Goal: Information Seeking & Learning: Find specific fact

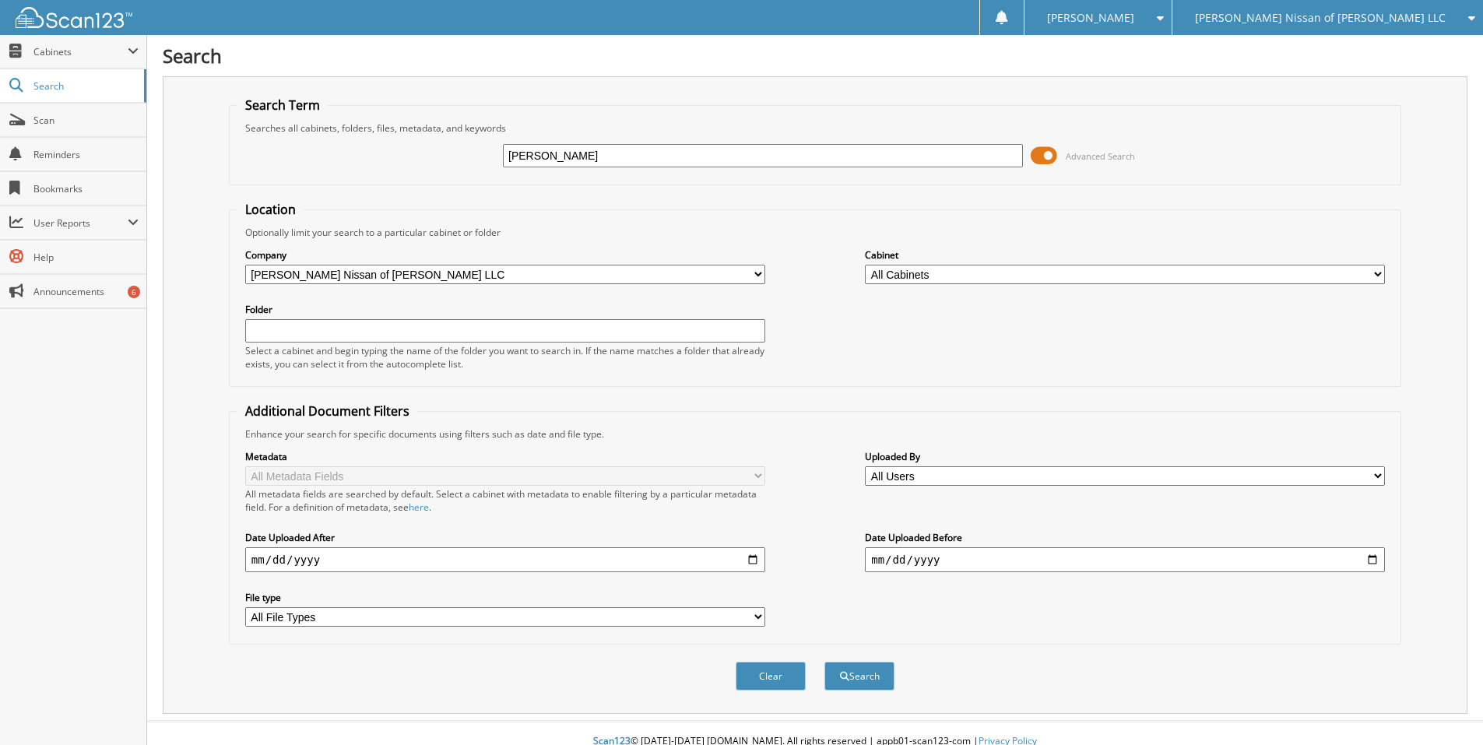
type input "[PERSON_NAME]"
click at [824, 662] on button "Search" at bounding box center [859, 676] width 70 height 29
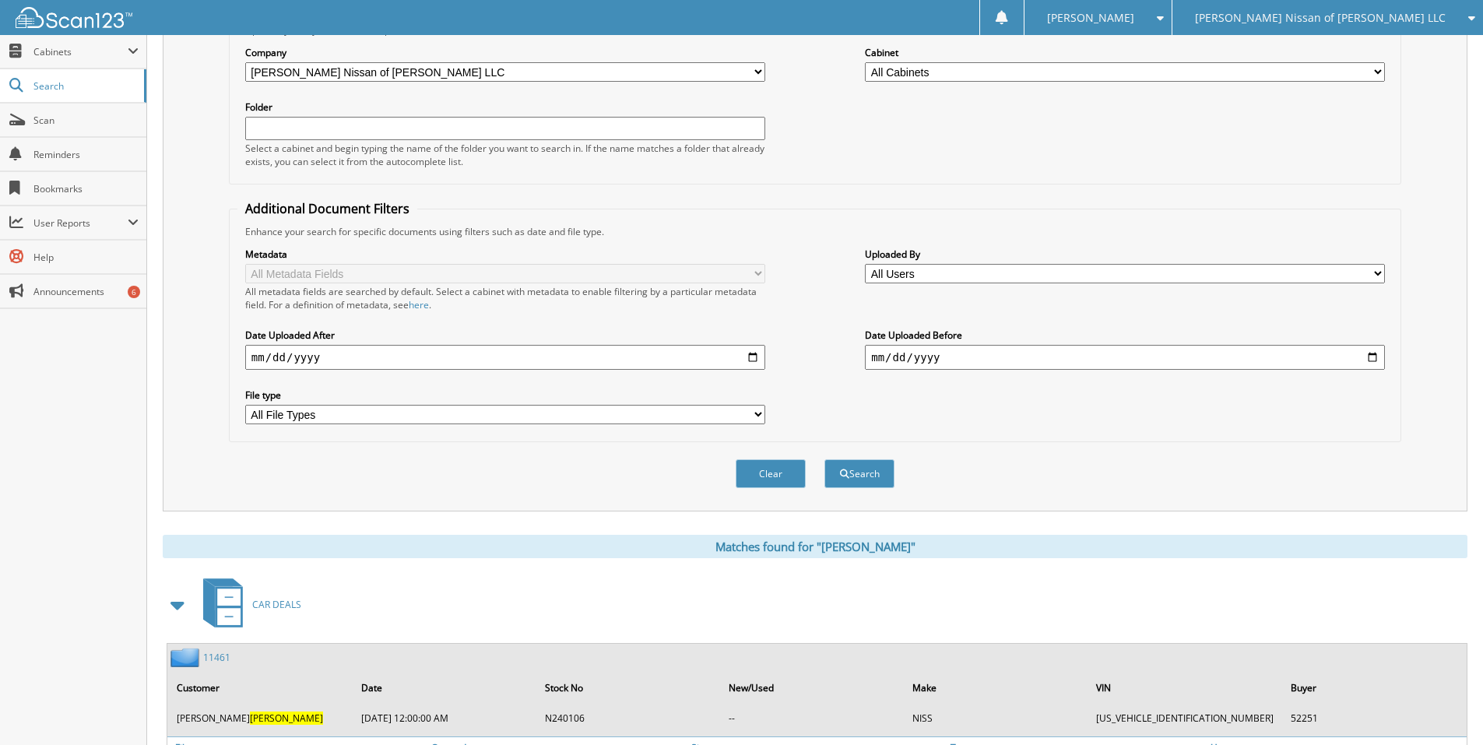
scroll to position [393, 0]
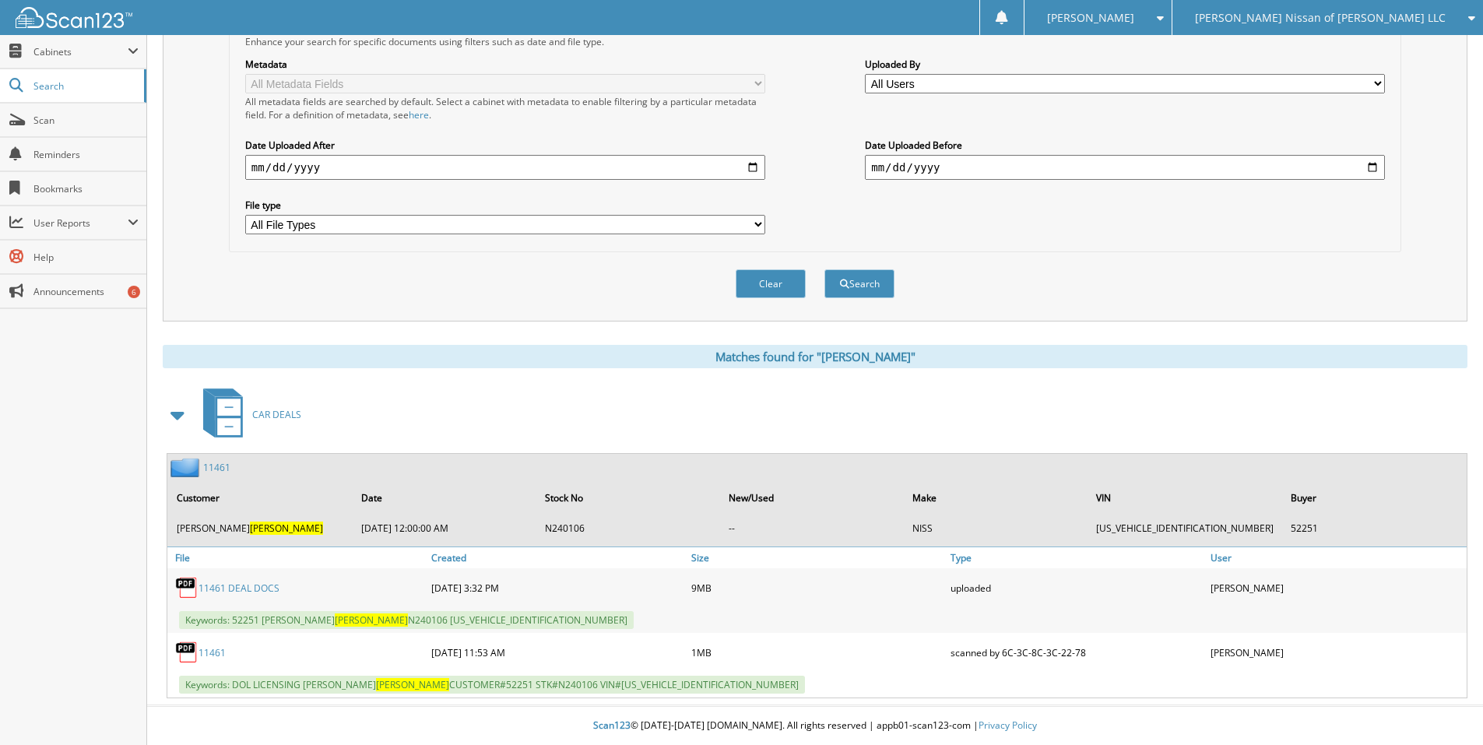
click at [216, 469] on link "11461" at bounding box center [216, 467] width 27 height 13
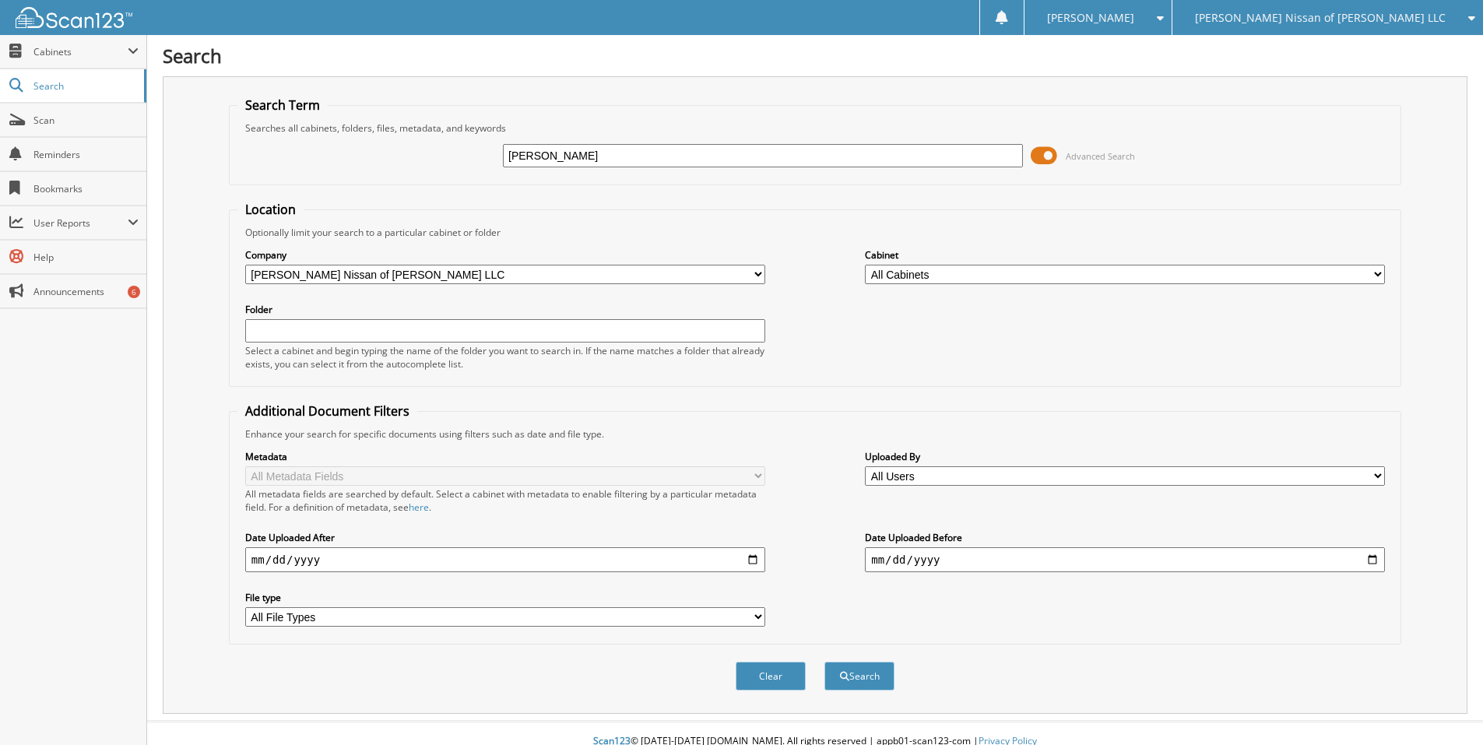
type input "[PERSON_NAME]"
click at [824, 662] on button "Search" at bounding box center [859, 676] width 70 height 29
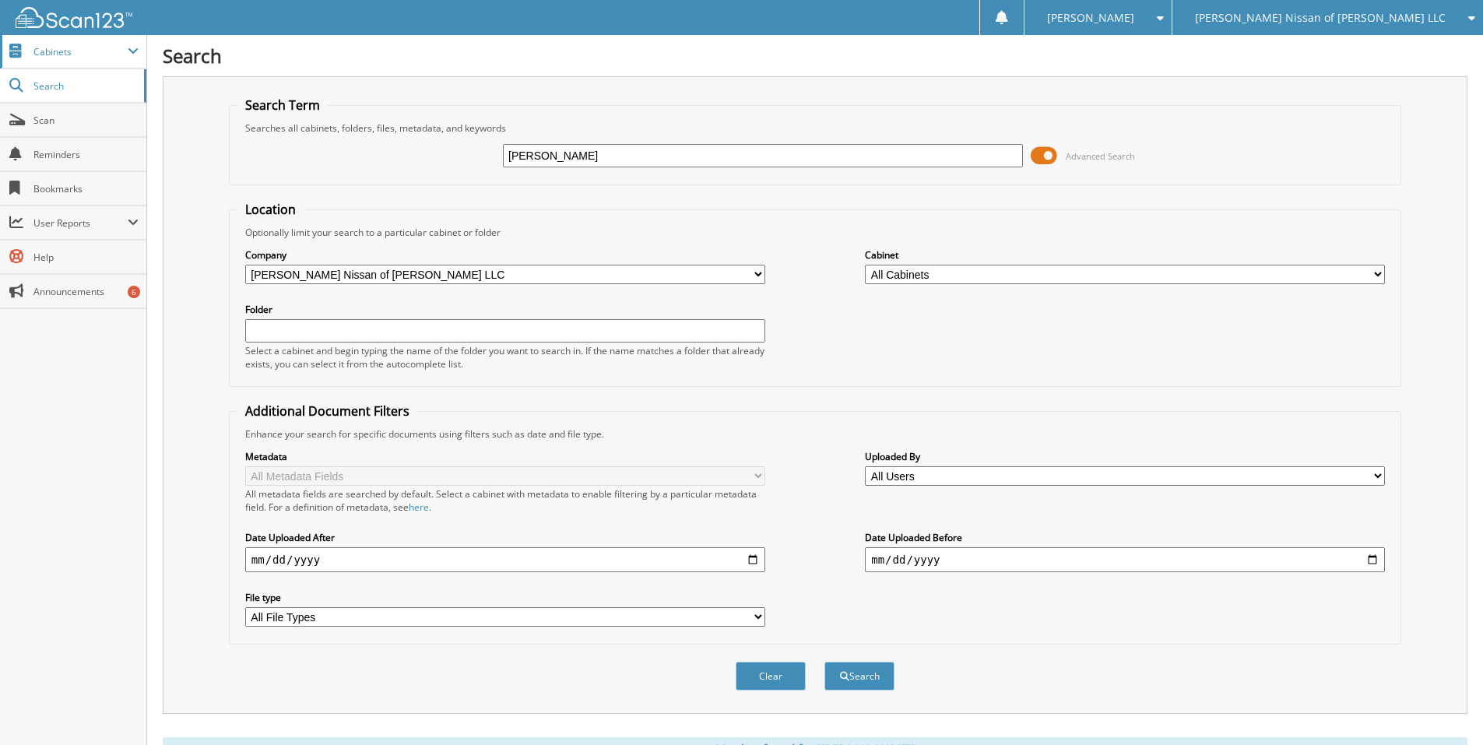
click at [51, 59] on span "Cabinets" at bounding box center [73, 51] width 146 height 33
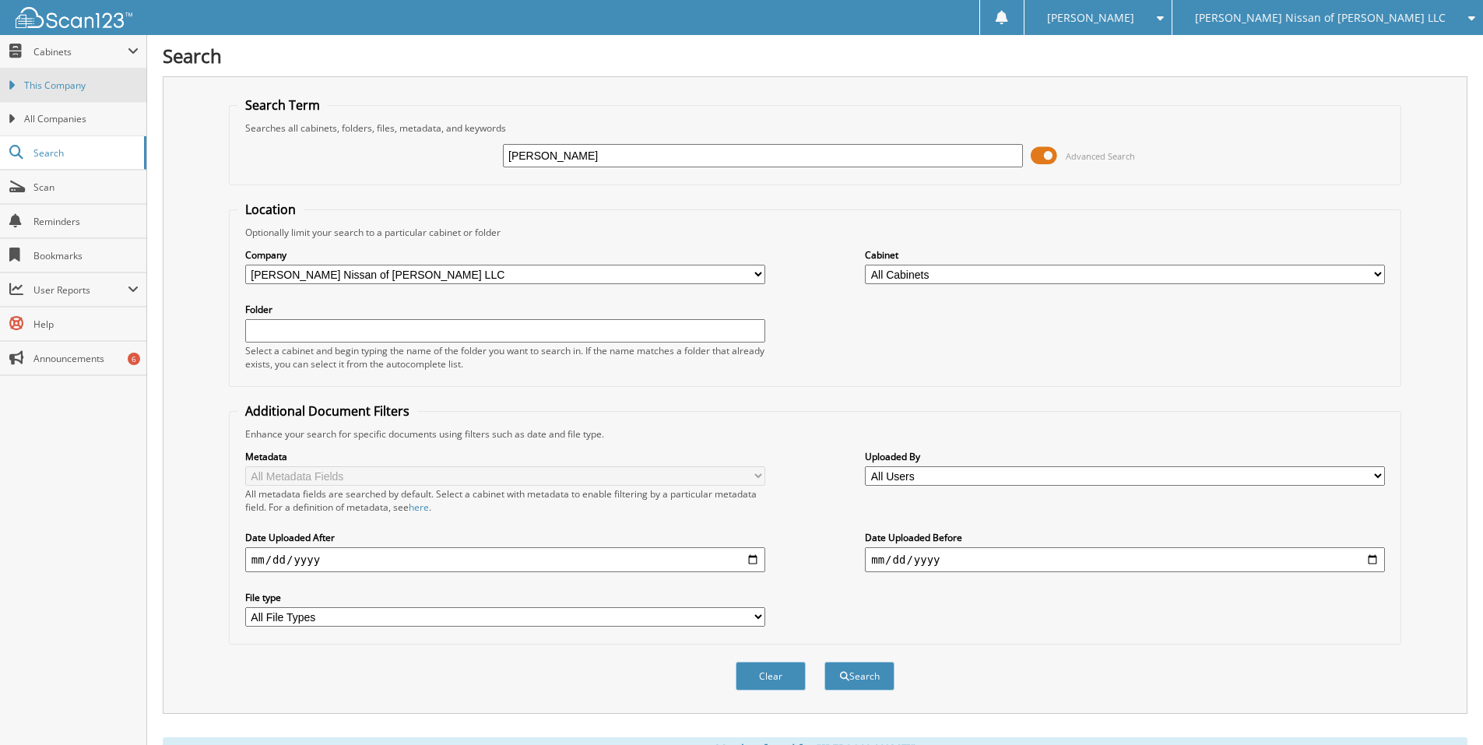
click at [67, 79] on span "This Company" at bounding box center [81, 86] width 114 height 14
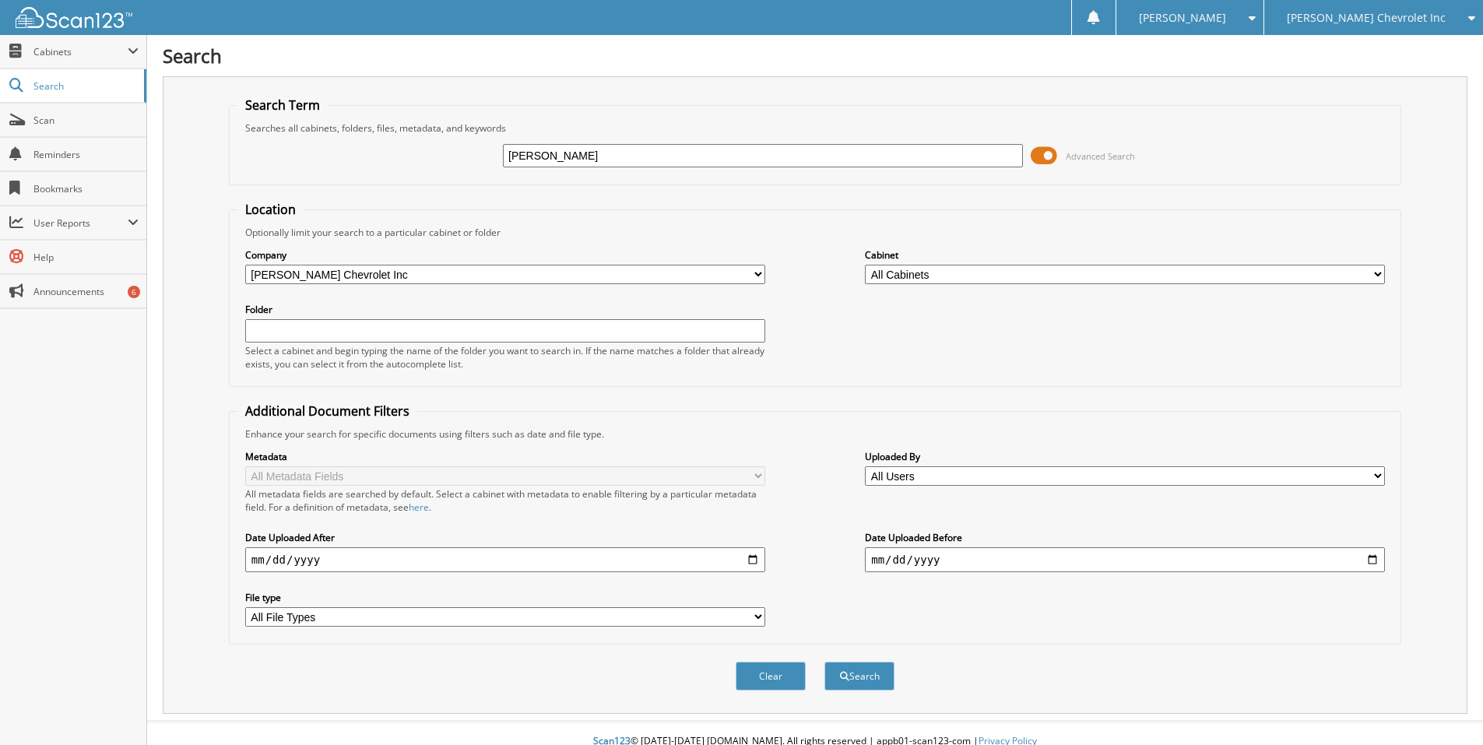
type input "KRAFFT"
click at [824, 662] on button "Search" at bounding box center [859, 676] width 70 height 29
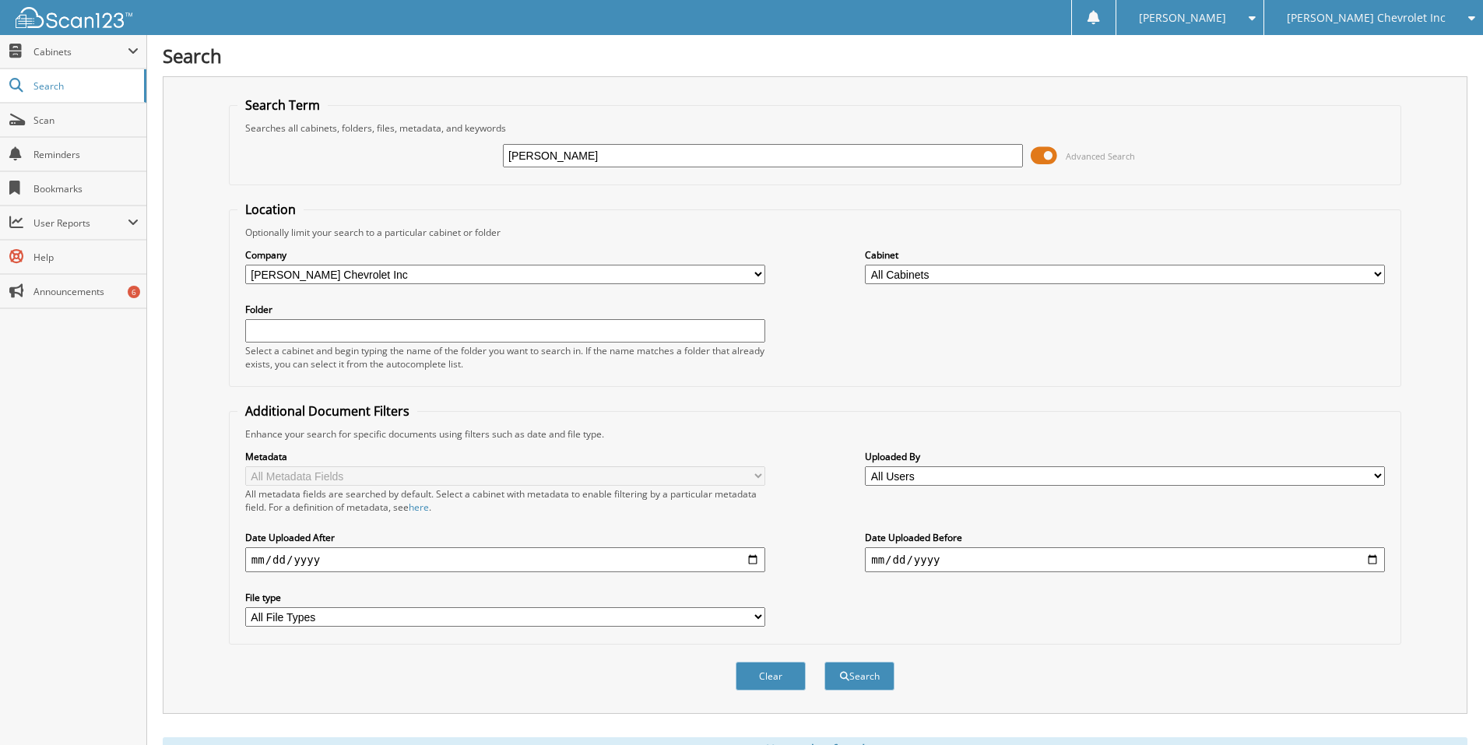
drag, startPoint x: 548, startPoint y: 158, endPoint x: 378, endPoint y: 153, distance: 169.8
click at [476, 156] on div "KRAFFT Advanced Search" at bounding box center [814, 156] width 1155 height 42
type input "RY287116"
click at [824, 662] on button "Search" at bounding box center [859, 676] width 70 height 29
click at [678, 158] on input "RY287116" at bounding box center [763, 155] width 520 height 23
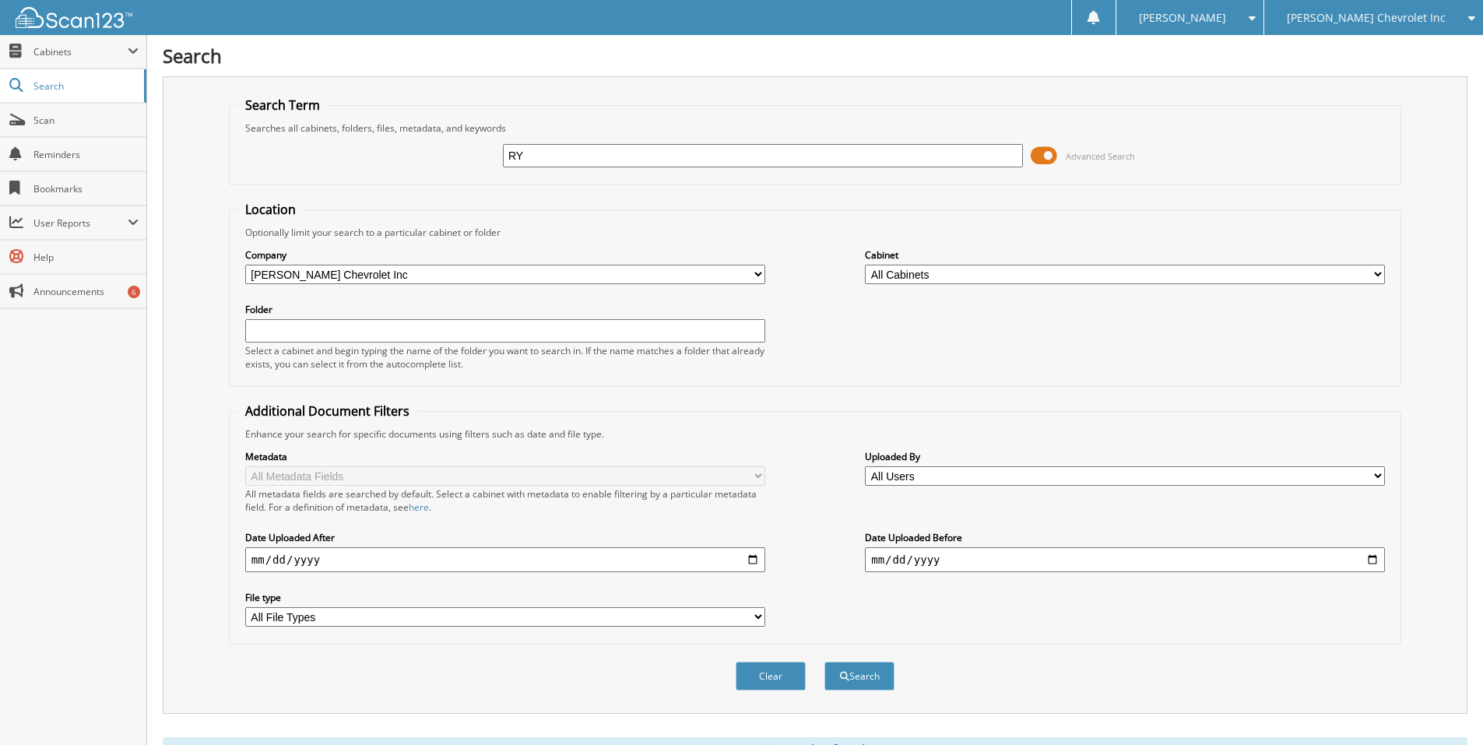
type input "R"
paste input "[US_VEHICLE_IDENTIFICATION_NUMBER]"
type input "[US_VEHICLE_IDENTIFICATION_NUMBER]"
click at [824, 662] on button "Search" at bounding box center [859, 676] width 70 height 29
click at [1438, 20] on span "[PERSON_NAME] Chevrolet Inc" at bounding box center [1366, 17] width 159 height 9
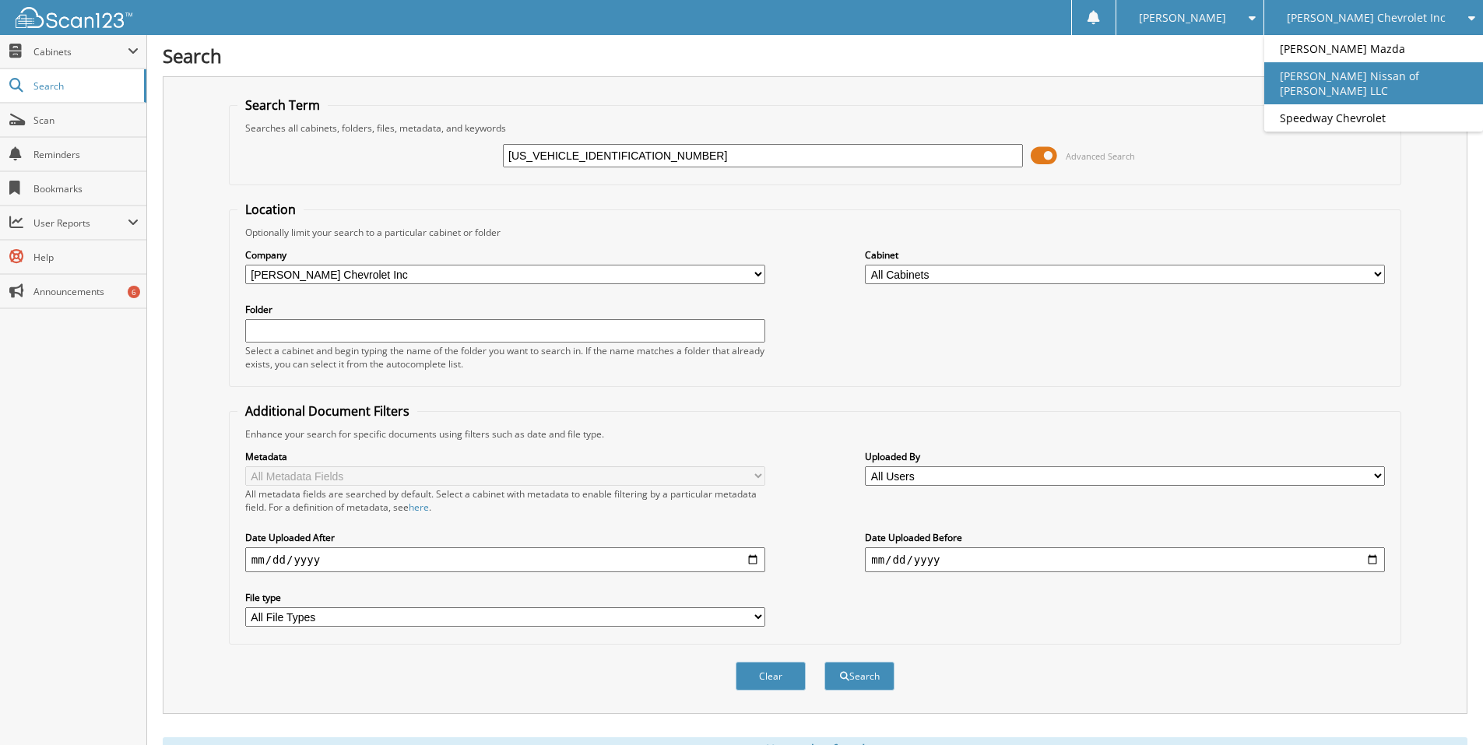
click at [1398, 69] on link "[PERSON_NAME] Nissan of [PERSON_NAME] LLC" at bounding box center [1373, 83] width 219 height 42
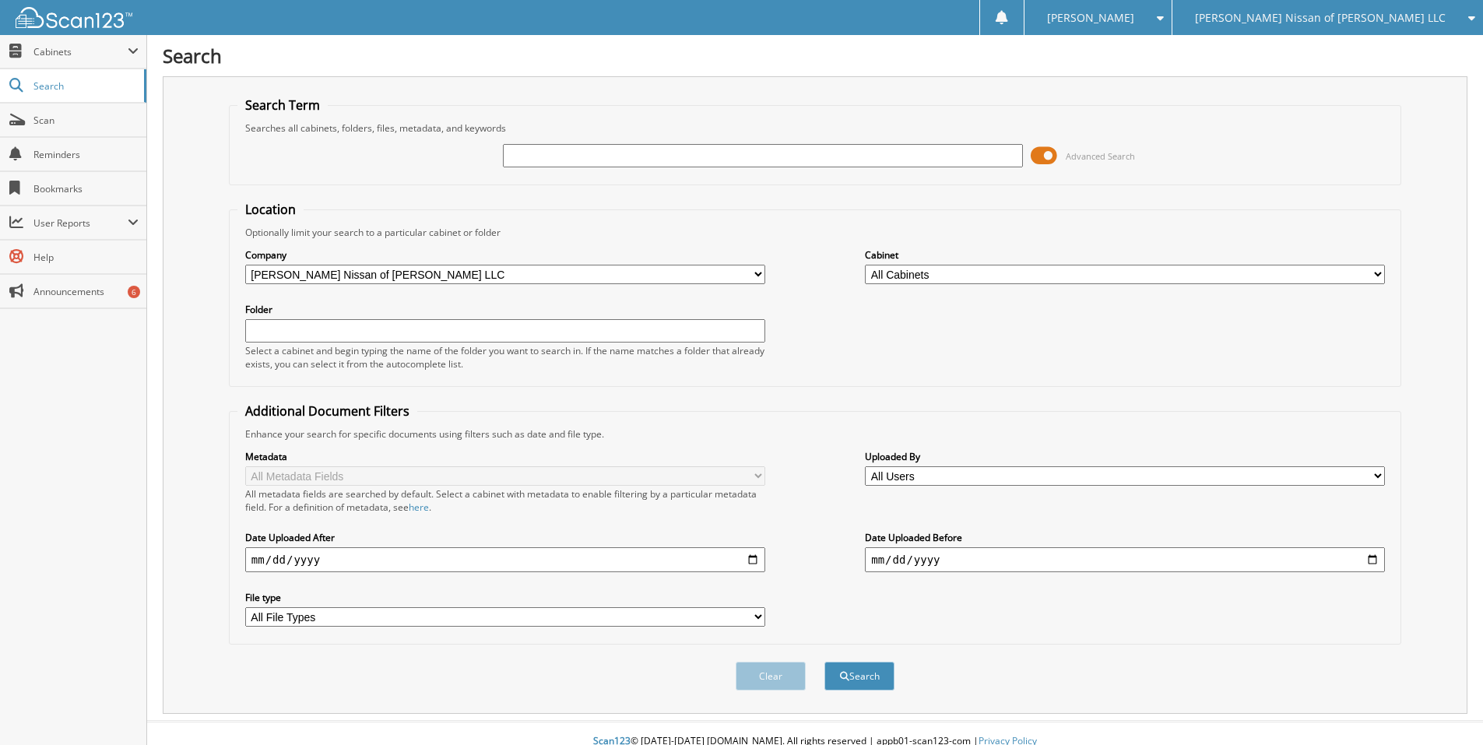
click at [580, 150] on input "text" at bounding box center [763, 155] width 520 height 23
type input "3N1AB8BVXRY287116"
click at [824, 662] on button "Search" at bounding box center [859, 676] width 70 height 29
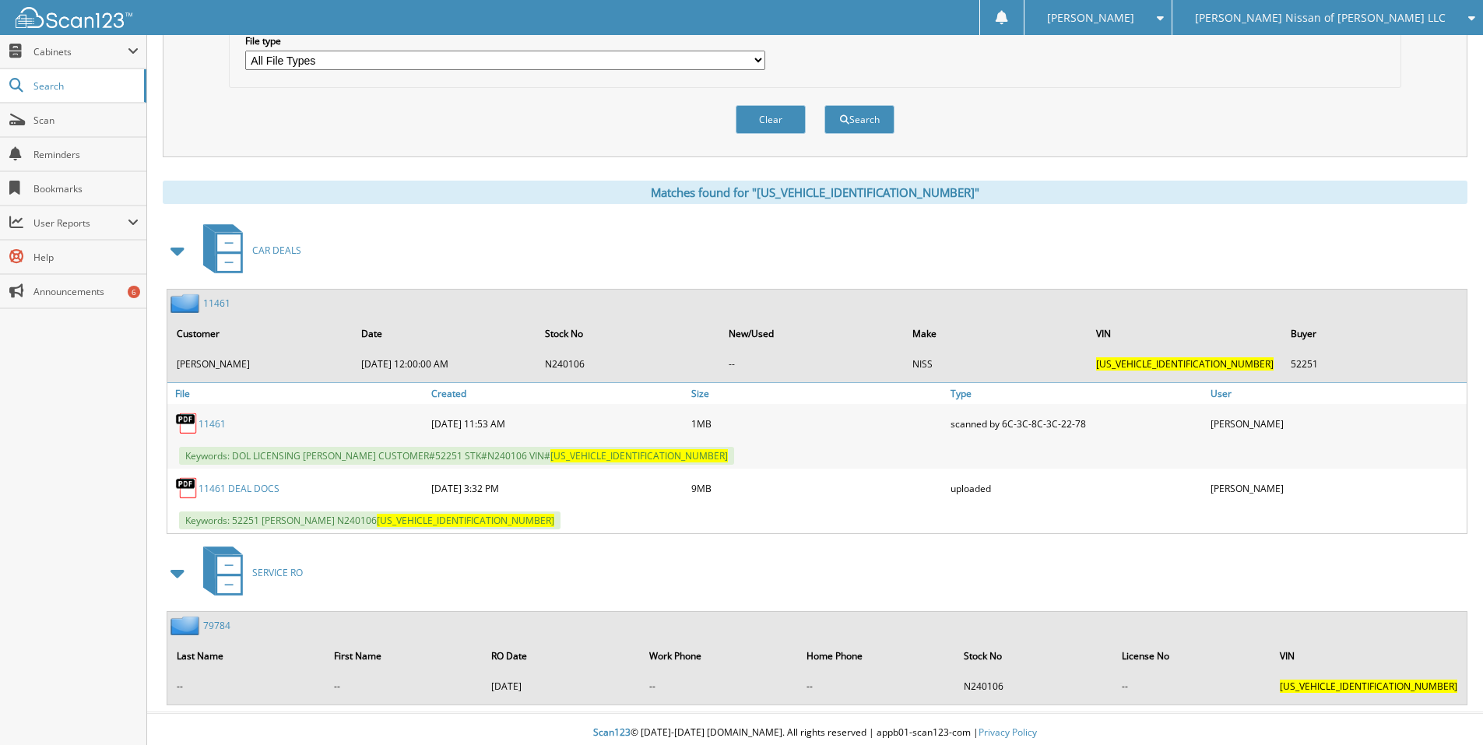
scroll to position [564, 0]
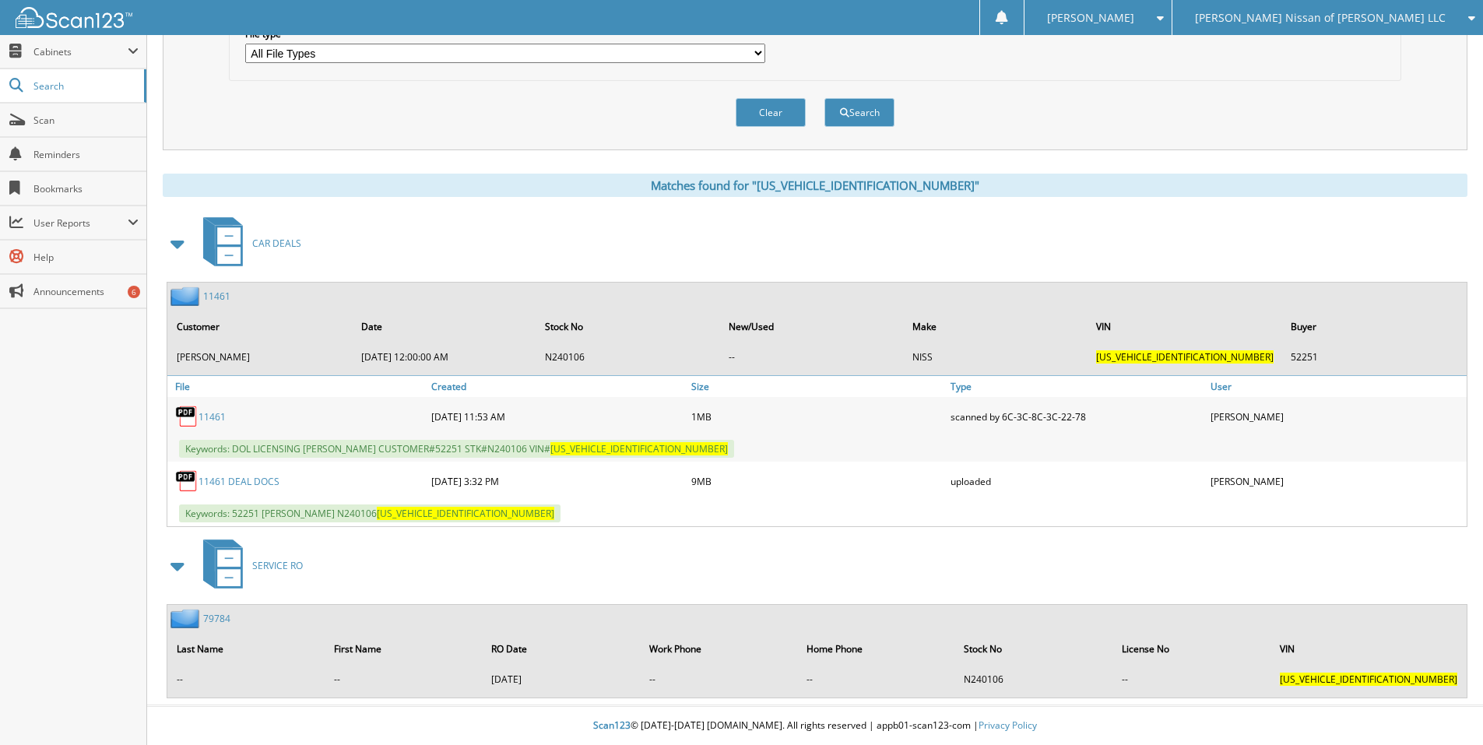
click at [272, 567] on span "SERVICE RO" at bounding box center [277, 565] width 51 height 13
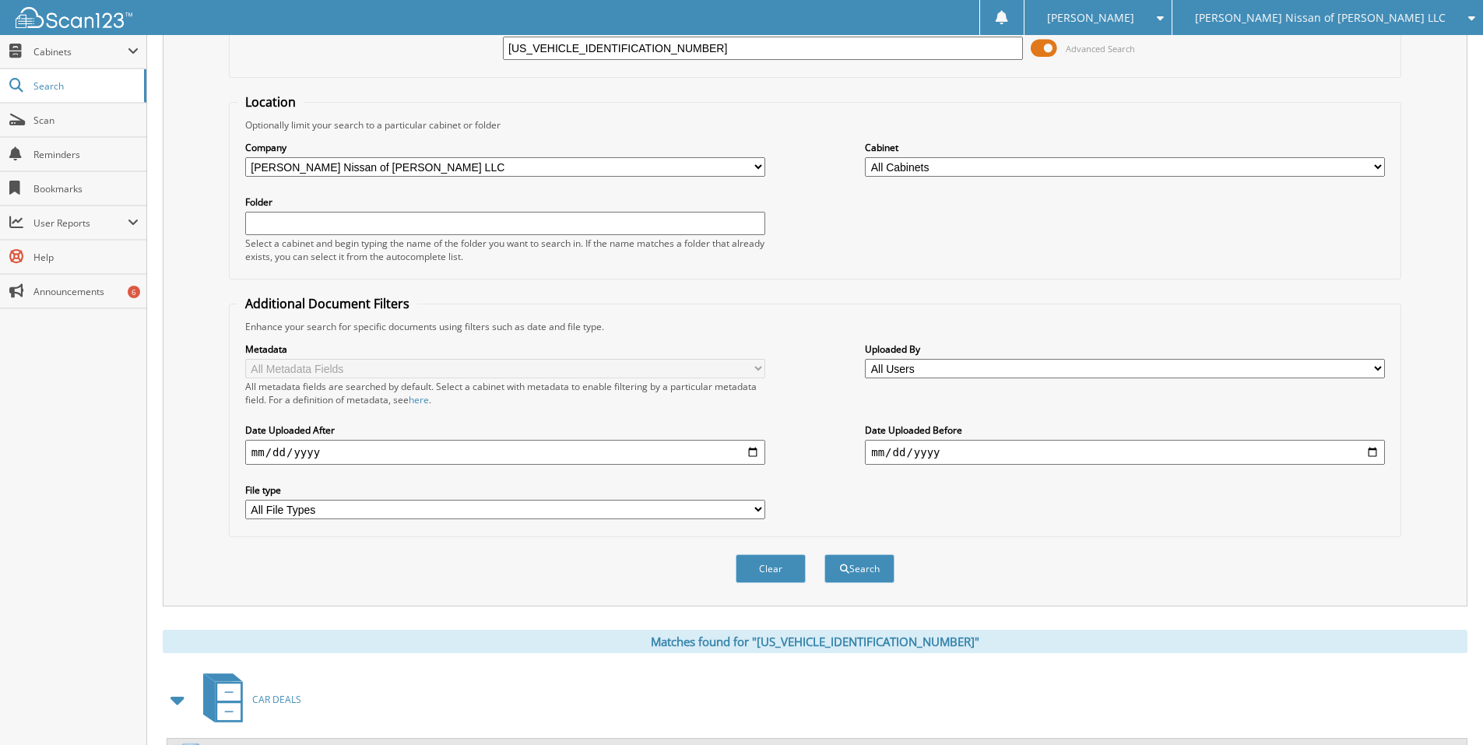
scroll to position [564, 0]
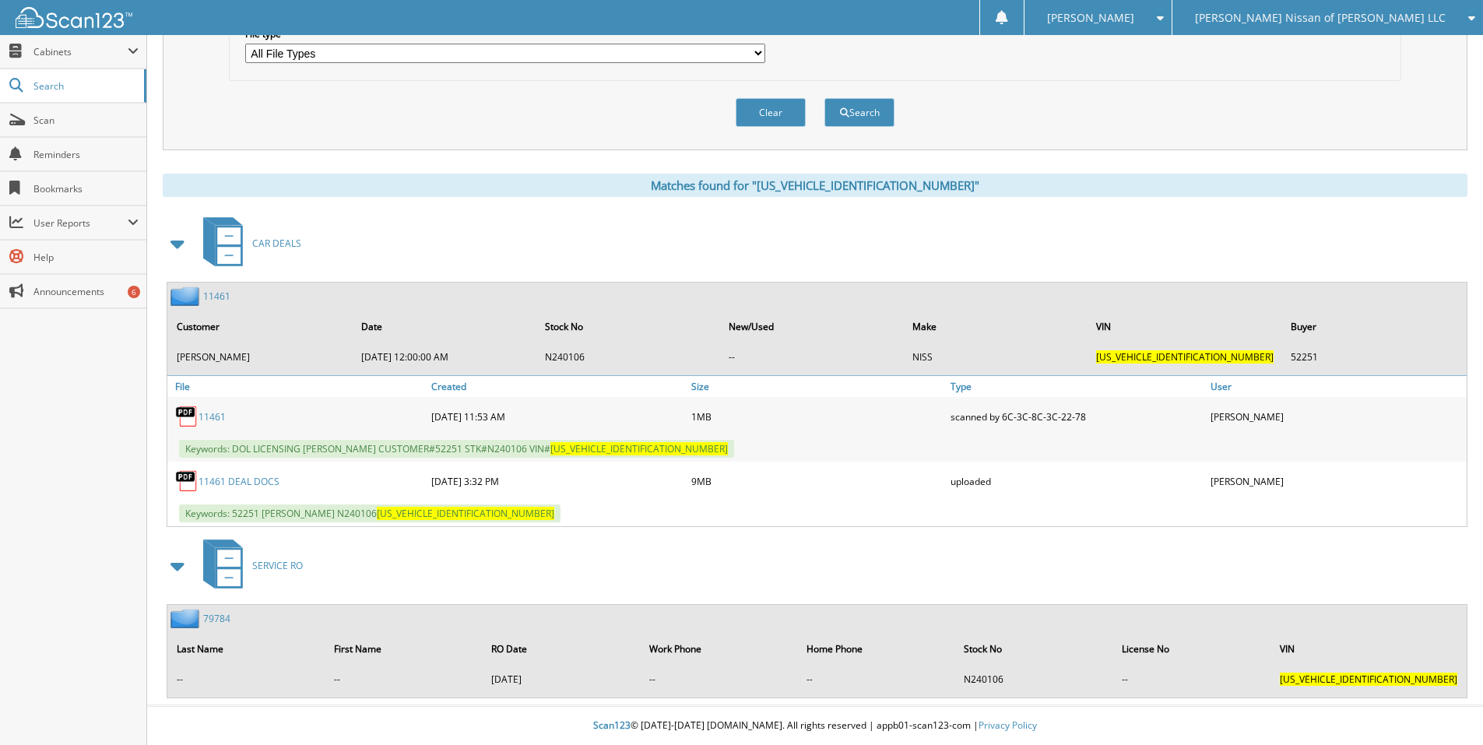
click at [214, 620] on link "79784" at bounding box center [216, 618] width 27 height 13
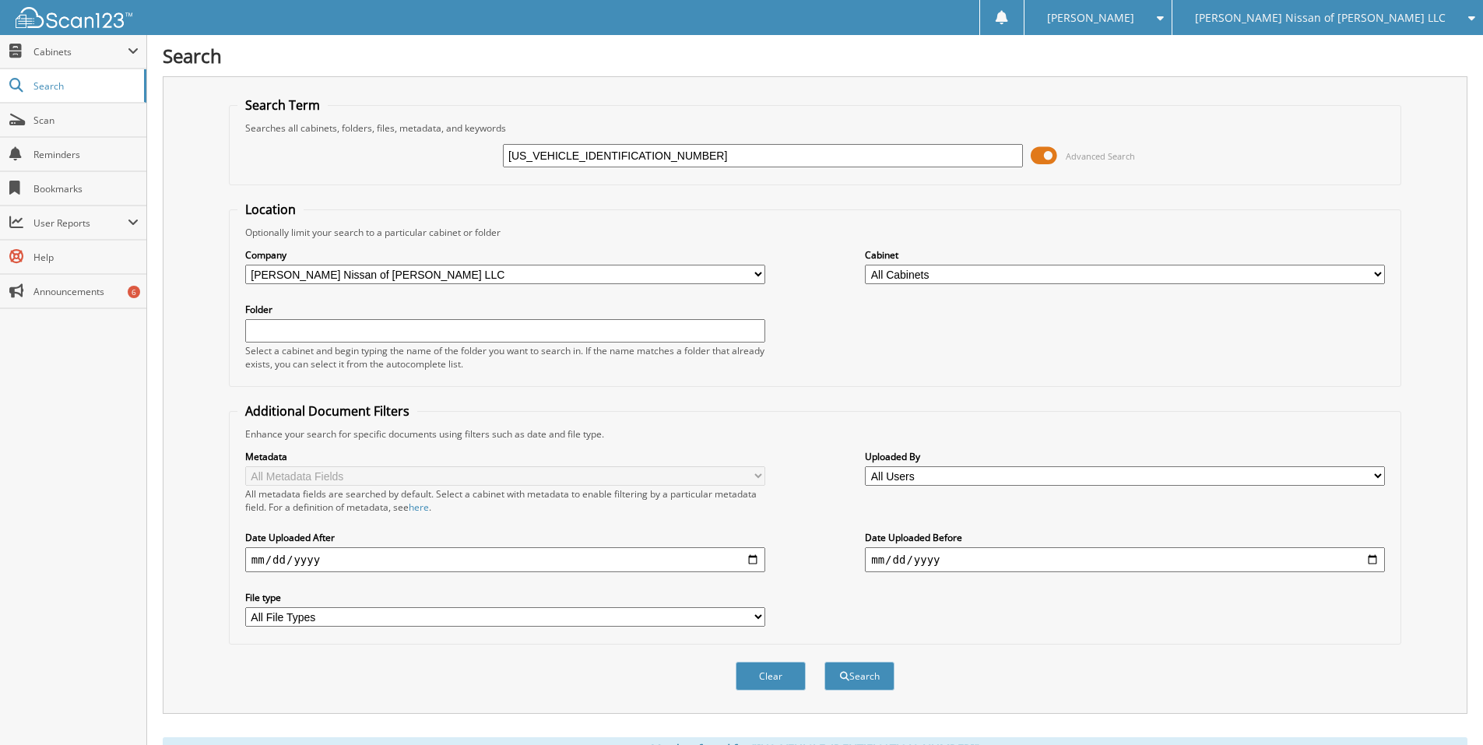
drag, startPoint x: 866, startPoint y: 149, endPoint x: 265, endPoint y: 114, distance: 602.6
click at [265, 114] on fieldset "Search Term Searches all cabinets, folders, files, metadata, and keywords [US_V…" at bounding box center [815, 141] width 1172 height 89
type input "229847"
click at [824, 662] on button "Search" at bounding box center [859, 676] width 70 height 29
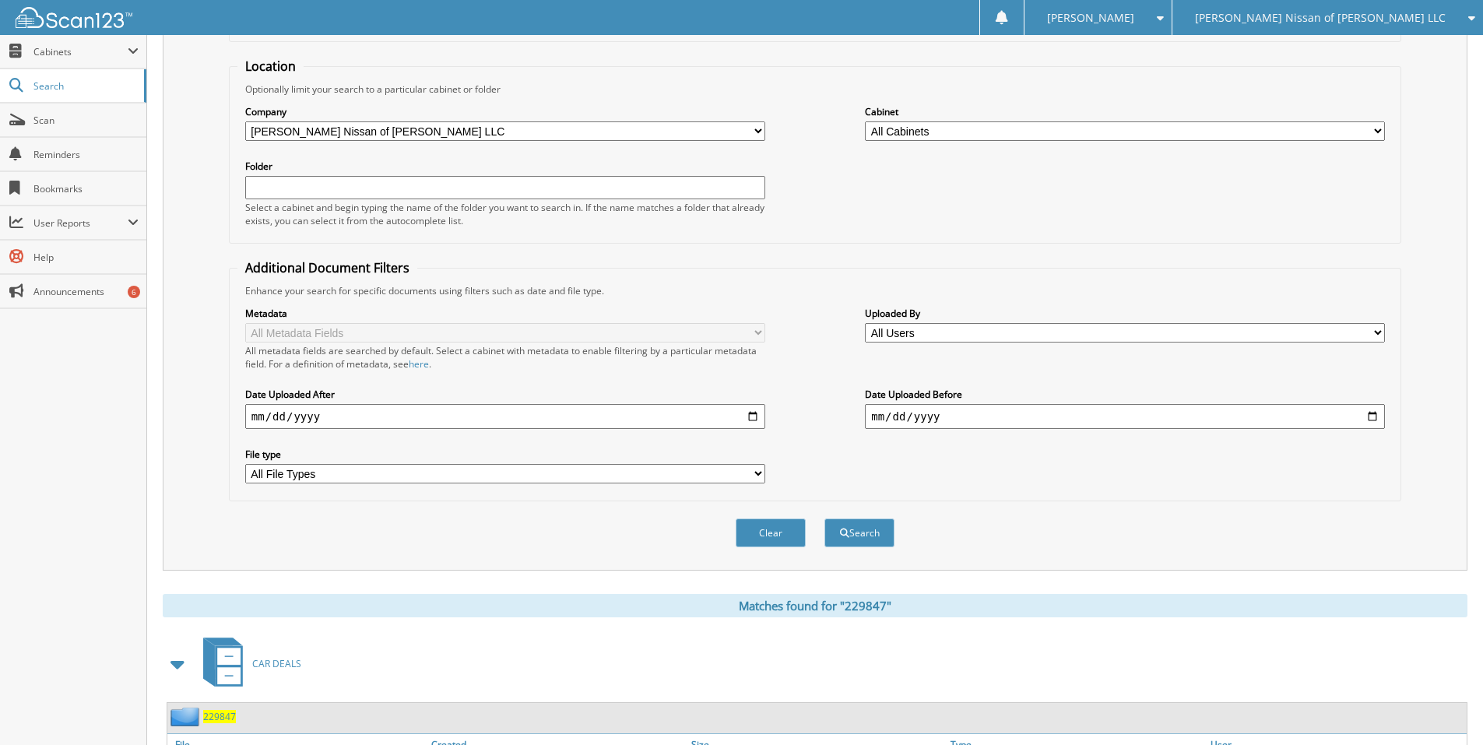
scroll to position [279, 0]
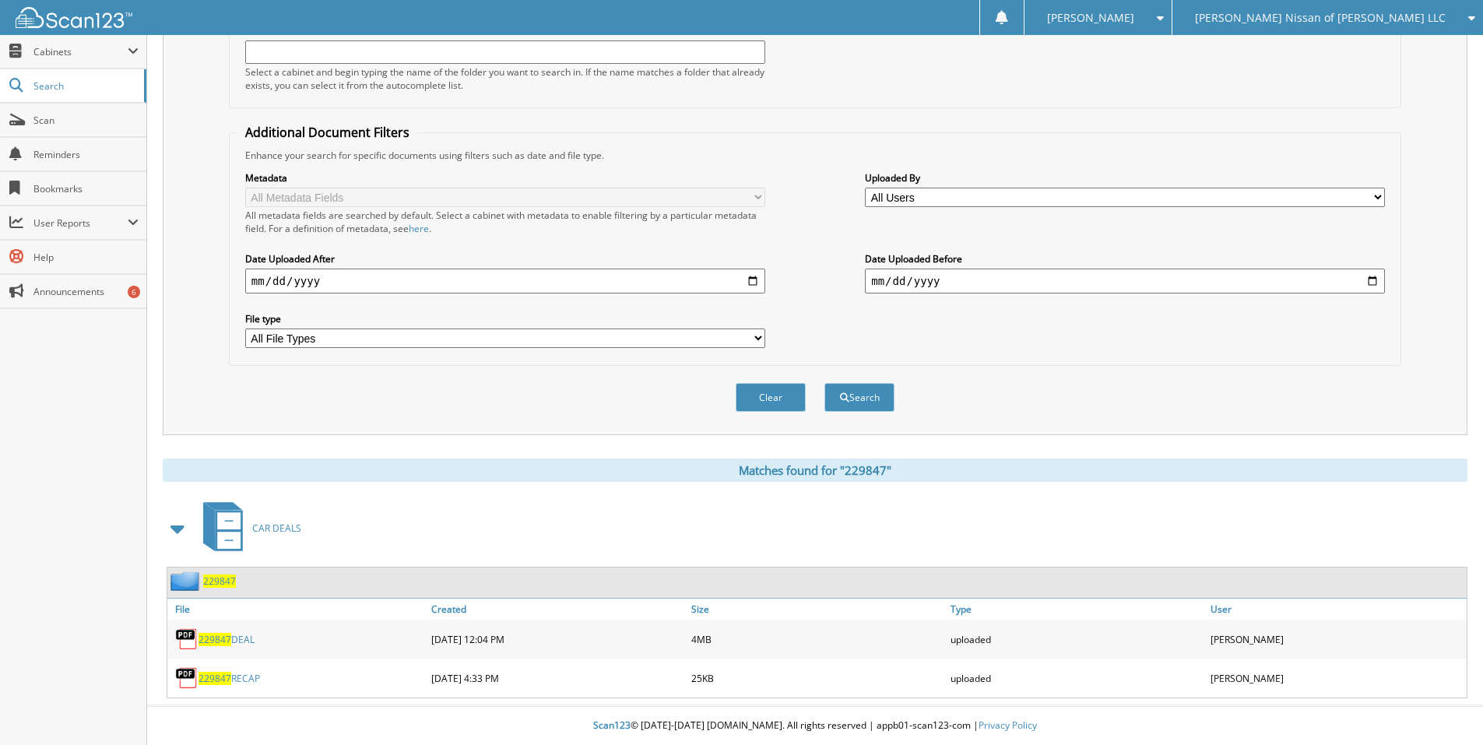
click at [258, 534] on span "CAR DEALS" at bounding box center [276, 527] width 49 height 13
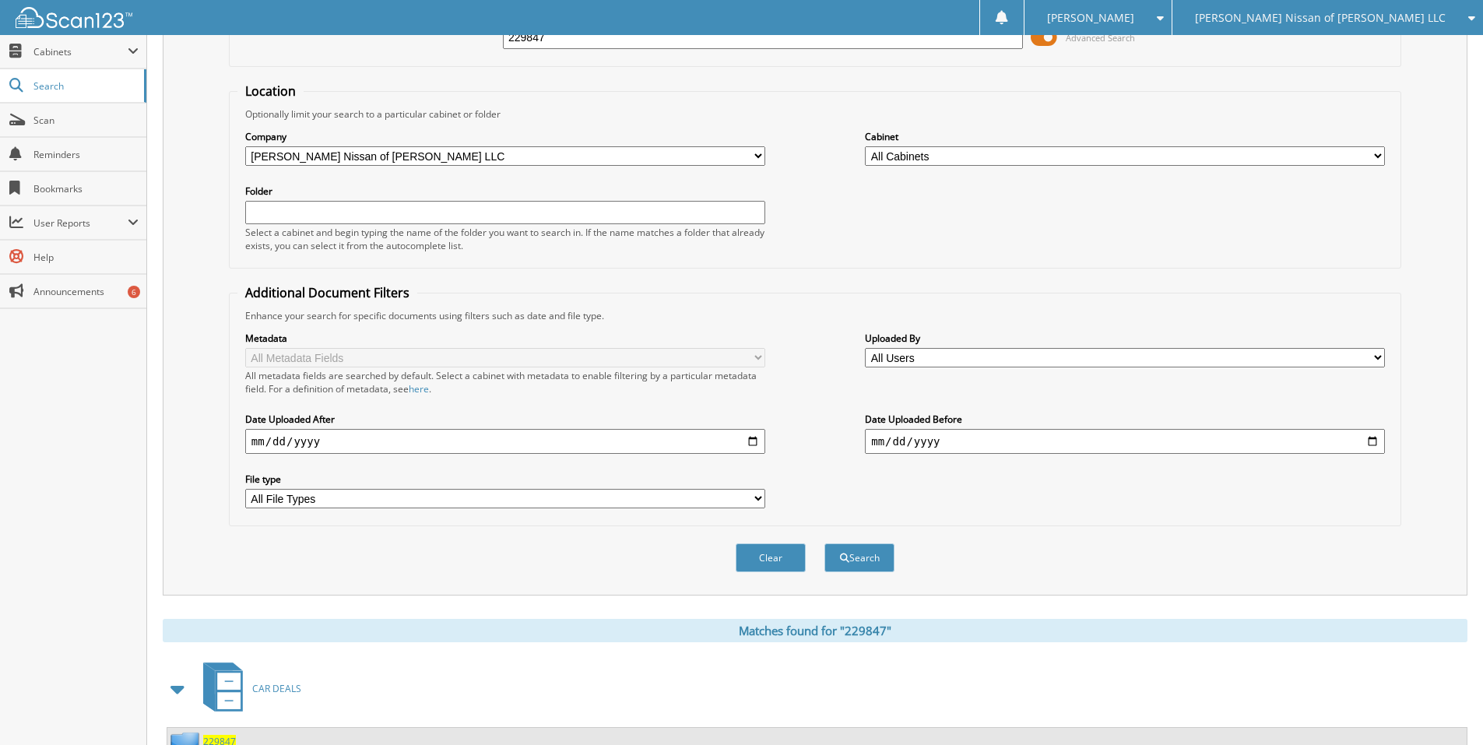
scroll to position [279, 0]
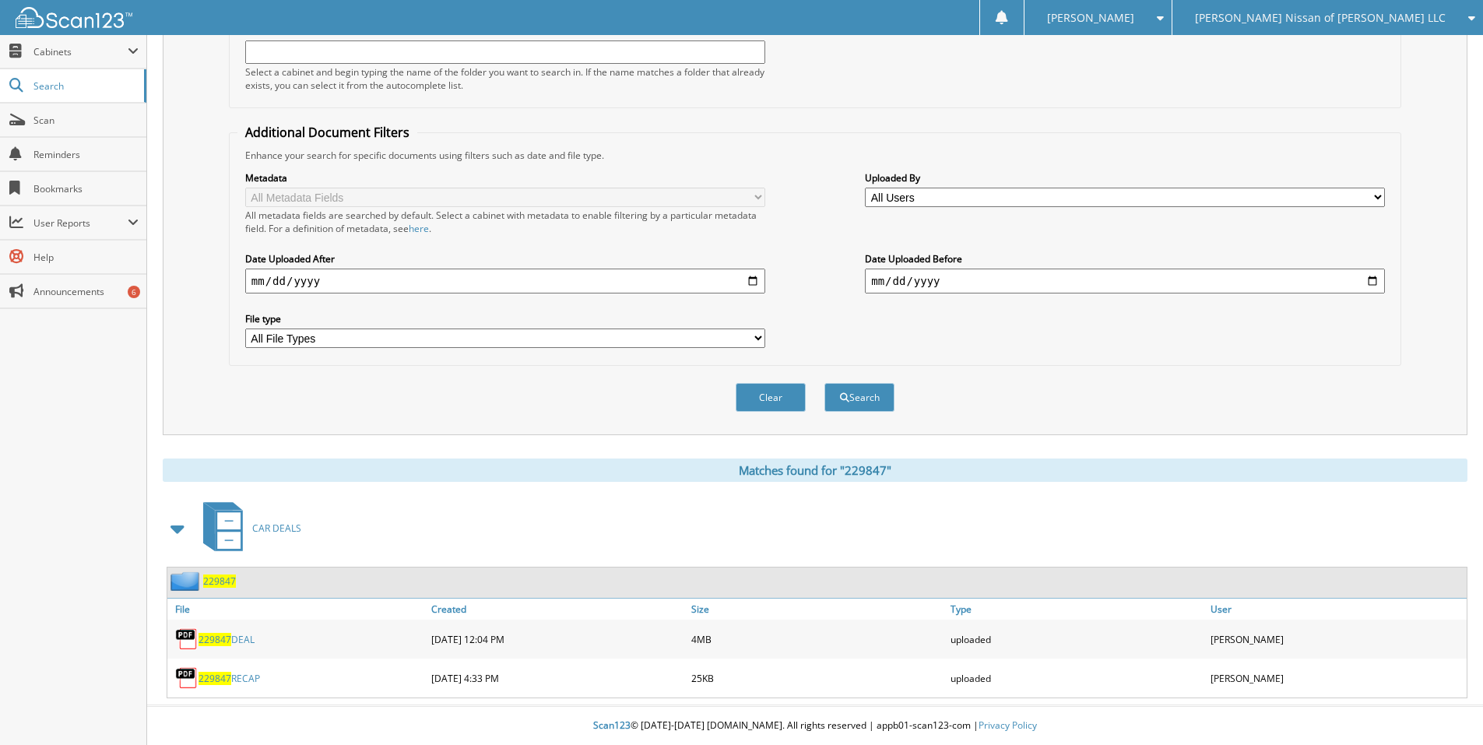
click at [216, 584] on span "229847" at bounding box center [219, 580] width 33 height 13
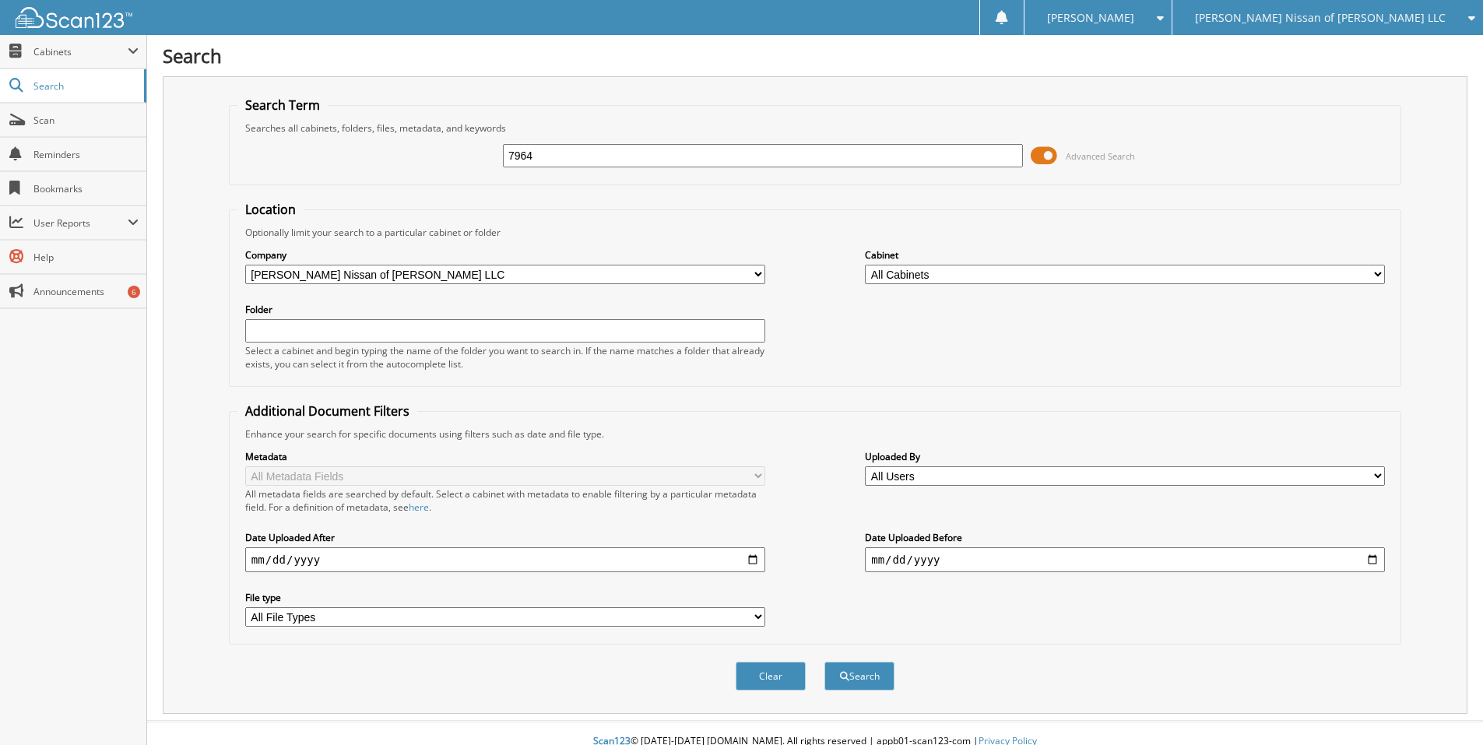
type input "7964"
click at [824, 662] on button "Search" at bounding box center [859, 676] width 70 height 29
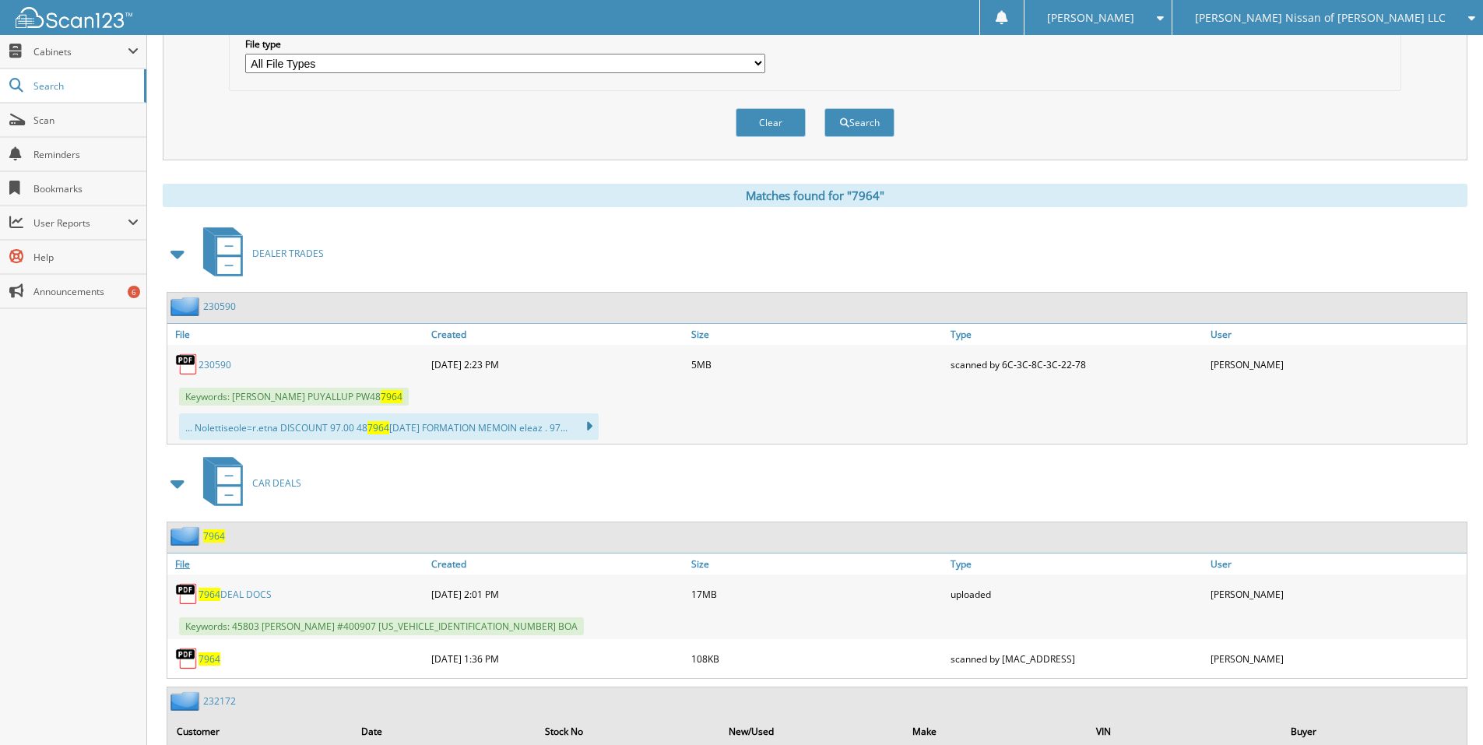
scroll to position [623, 0]
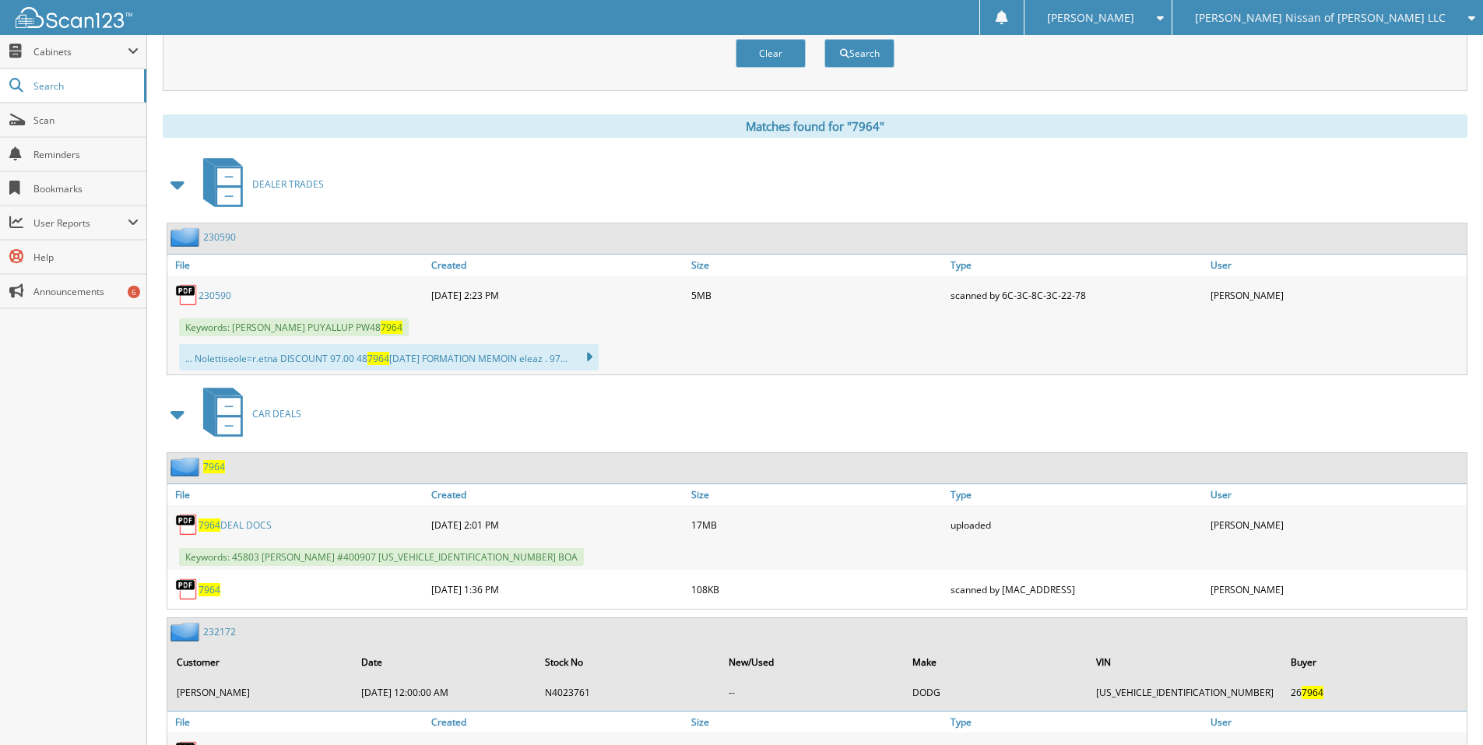
click at [211, 471] on span "7964" at bounding box center [214, 466] width 22 height 13
